Goal: Task Accomplishment & Management: Use online tool/utility

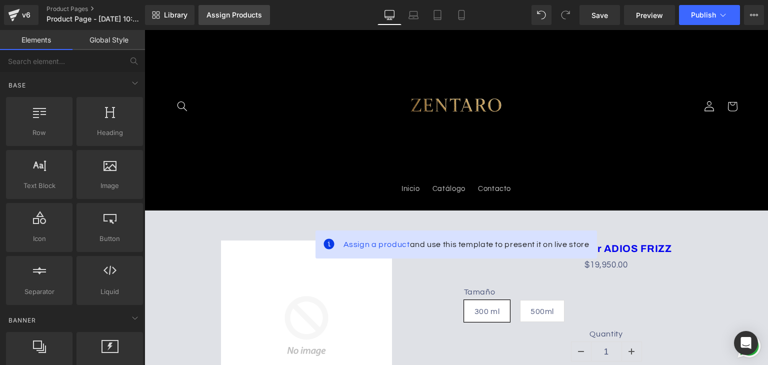
click at [235, 11] on div "Assign Products" at bounding box center [233, 15] width 55 height 8
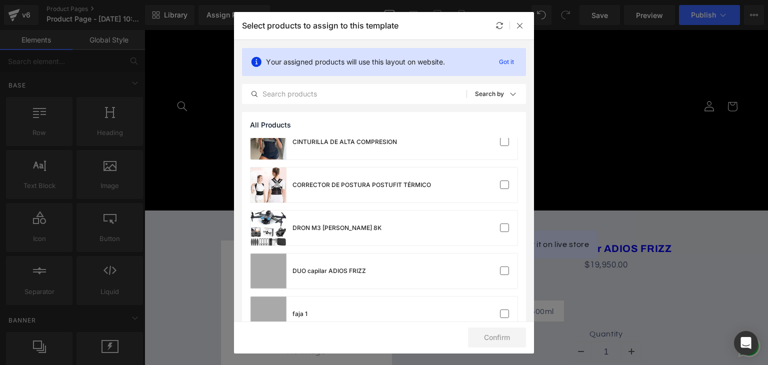
scroll to position [200, 0]
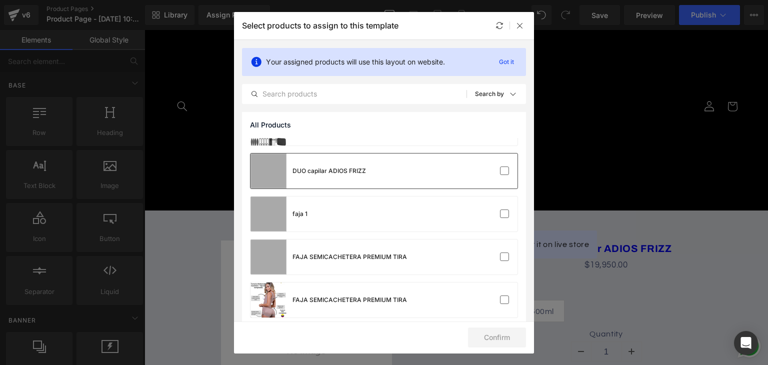
click at [388, 168] on div "DUO capilar ADIOS FRIZZ" at bounding box center [383, 170] width 267 height 35
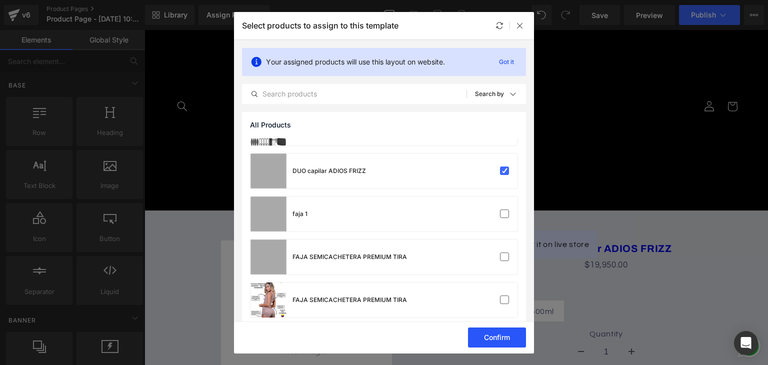
click at [504, 340] on button "Confirm" at bounding box center [497, 337] width 58 height 20
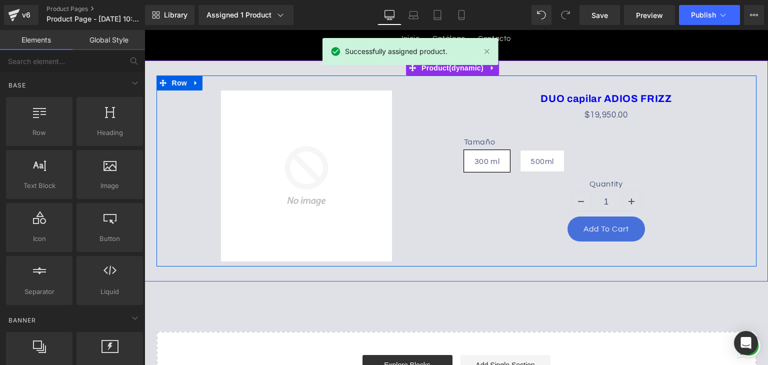
scroll to position [100, 0]
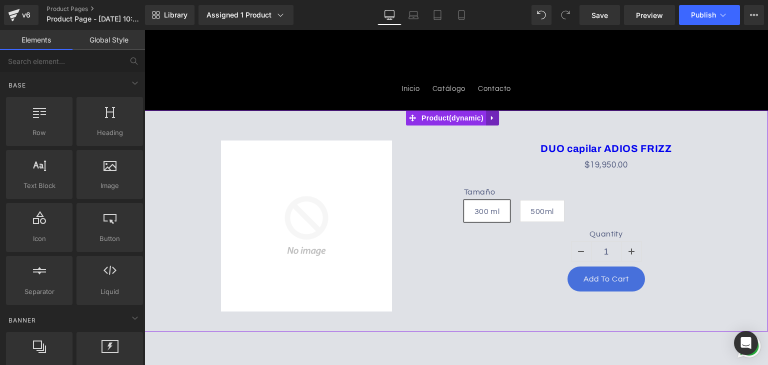
click at [491, 120] on icon at bounding box center [492, 117] width 7 height 7
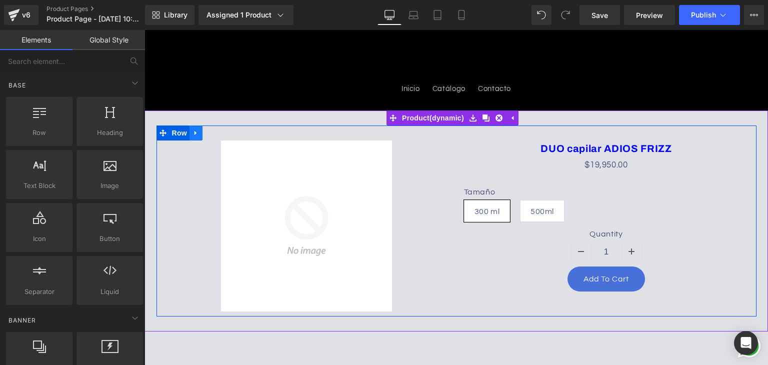
click at [190, 128] on link at bounding box center [195, 132] width 13 height 15
click at [221, 132] on icon at bounding box center [221, 132] width 7 height 7
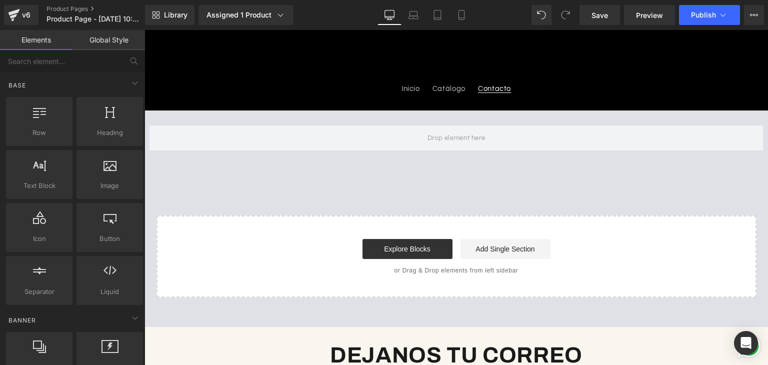
scroll to position [50, 0]
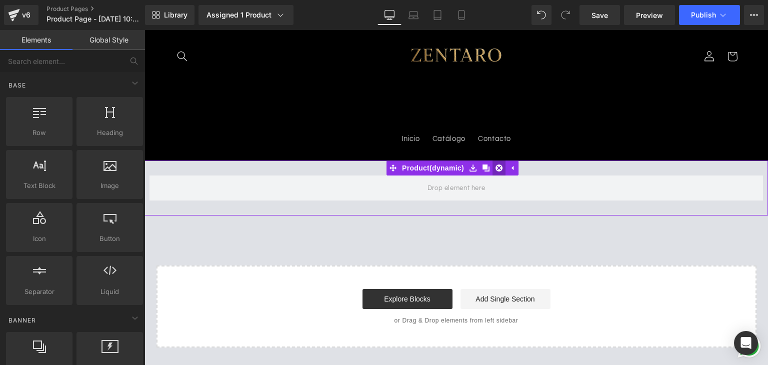
click at [499, 167] on icon at bounding box center [498, 167] width 7 height 7
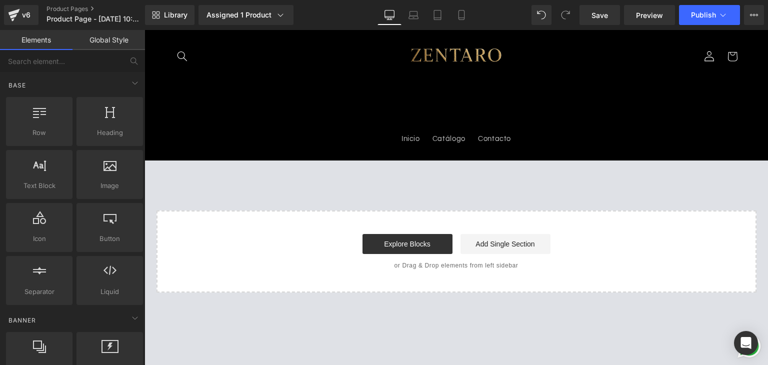
scroll to position [0, 0]
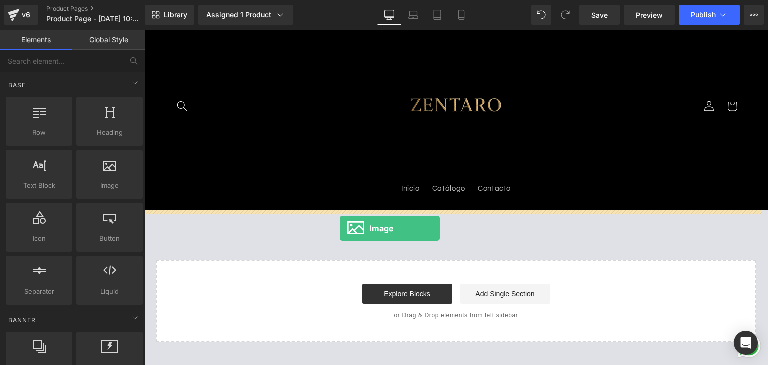
drag, startPoint x: 252, startPoint y: 211, endPoint x: 361, endPoint y: 231, distance: 110.7
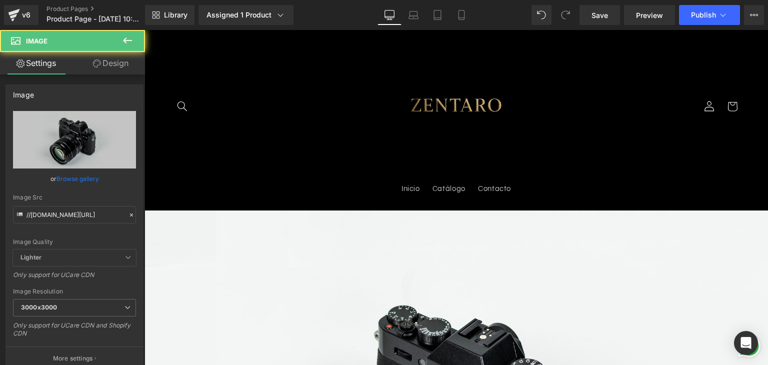
scroll to position [150, 0]
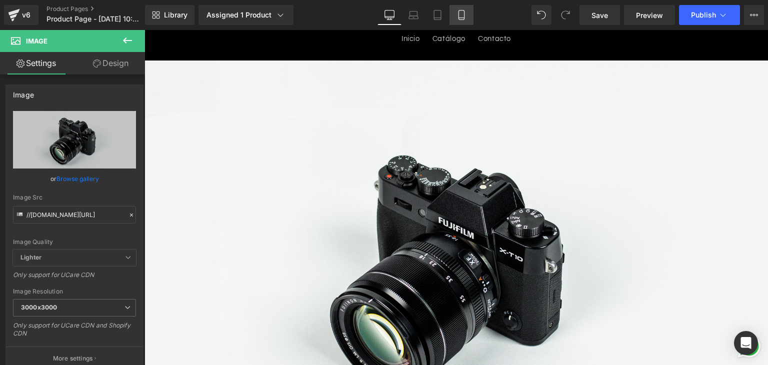
click at [462, 6] on link "Mobile" at bounding box center [461, 15] width 24 height 20
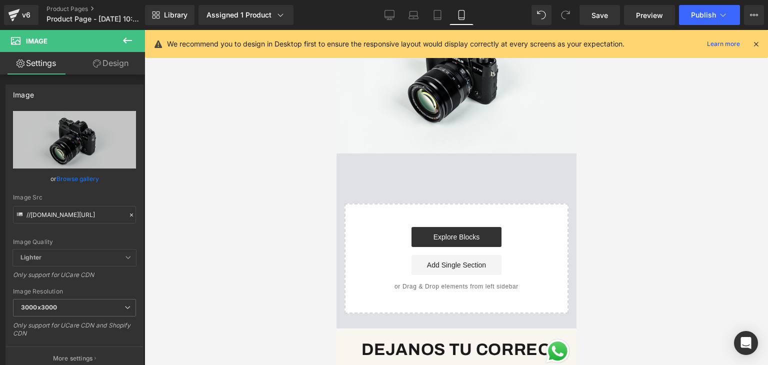
scroll to position [0, 0]
